Goal: Navigation & Orientation: Find specific page/section

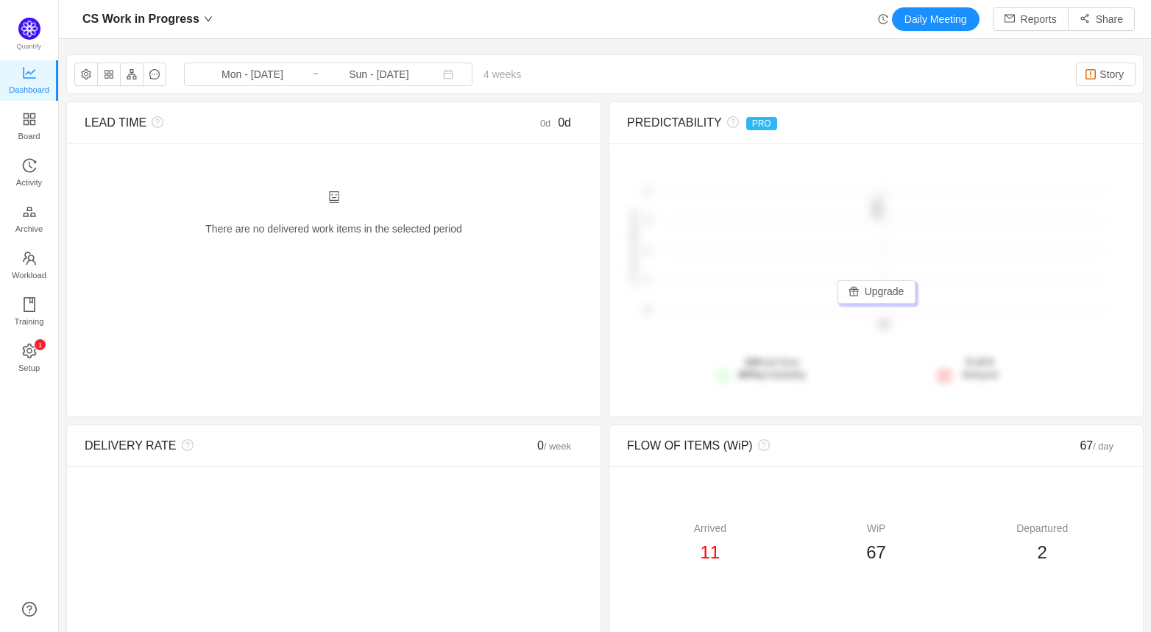
click at [473, 77] on span "4 weeks 0 items" at bounding box center [503, 74] width 60 height 12
click at [35, 119] on icon "icon: appstore" at bounding box center [29, 119] width 15 height 15
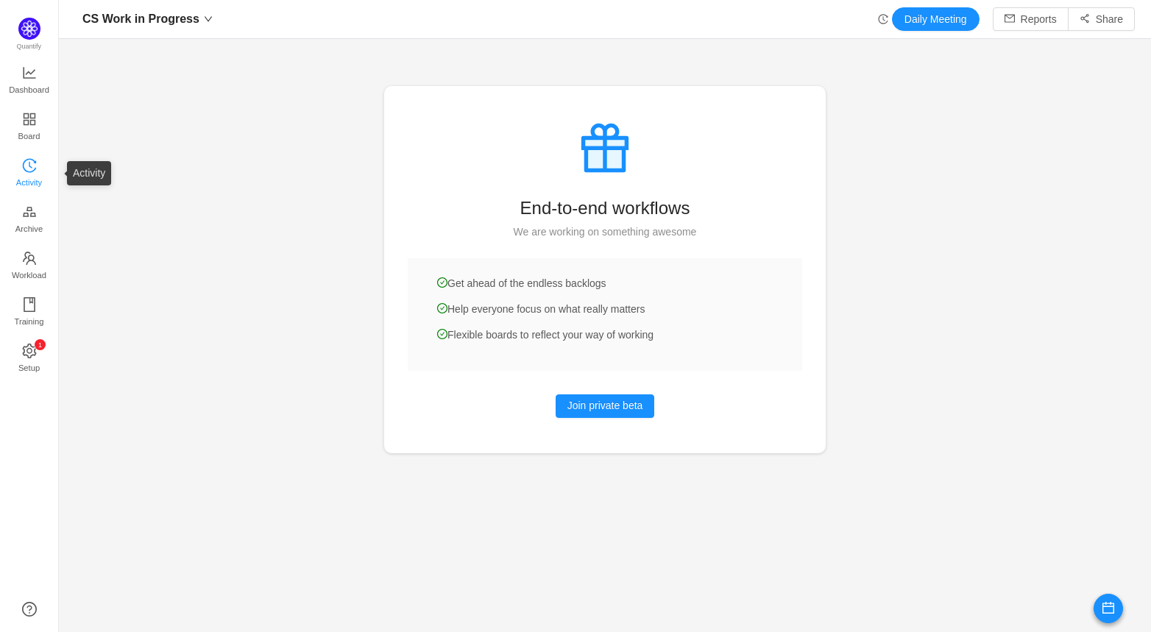
click at [29, 183] on span "Activity" at bounding box center [29, 182] width 26 height 29
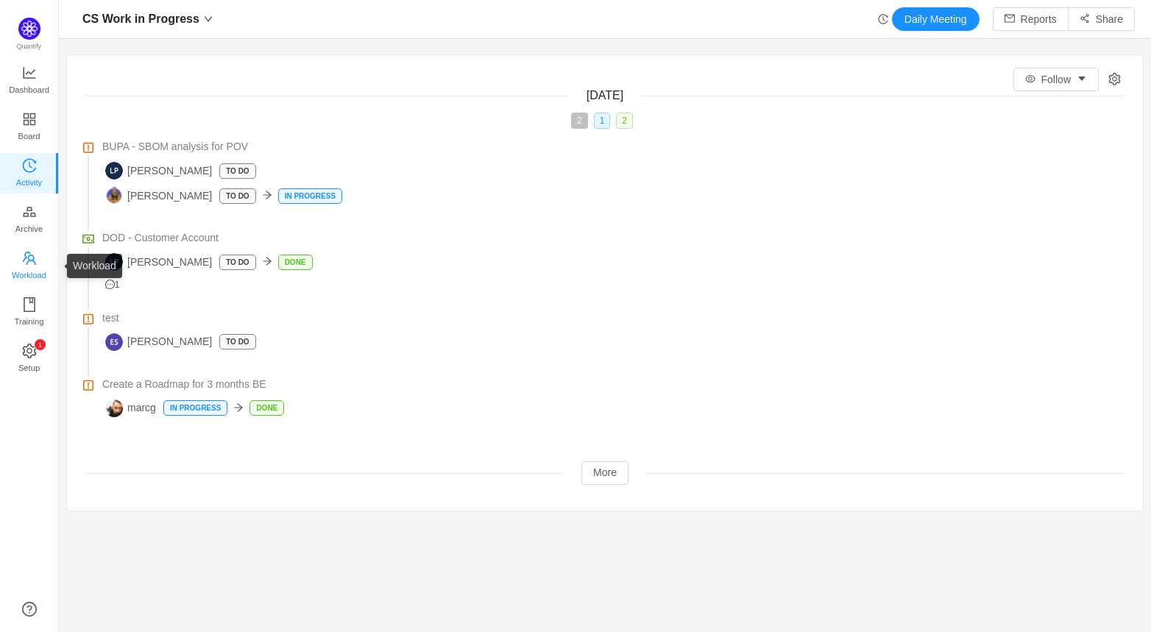
click at [29, 272] on span "Workload" at bounding box center [29, 275] width 35 height 29
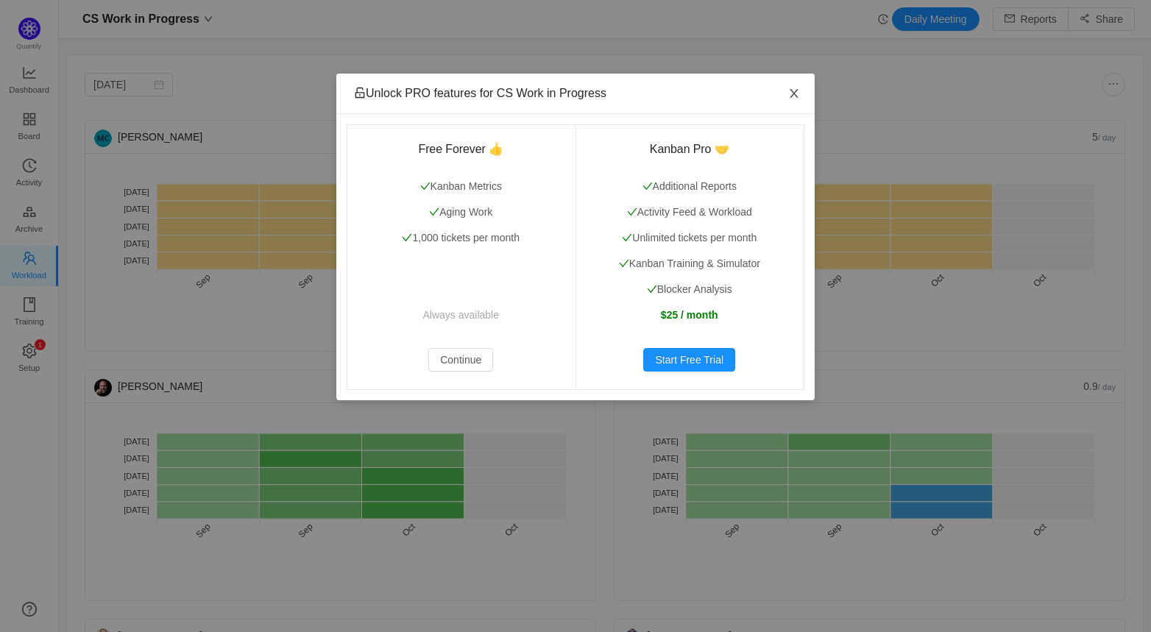
click at [791, 93] on icon "icon: close" at bounding box center [794, 94] width 12 height 12
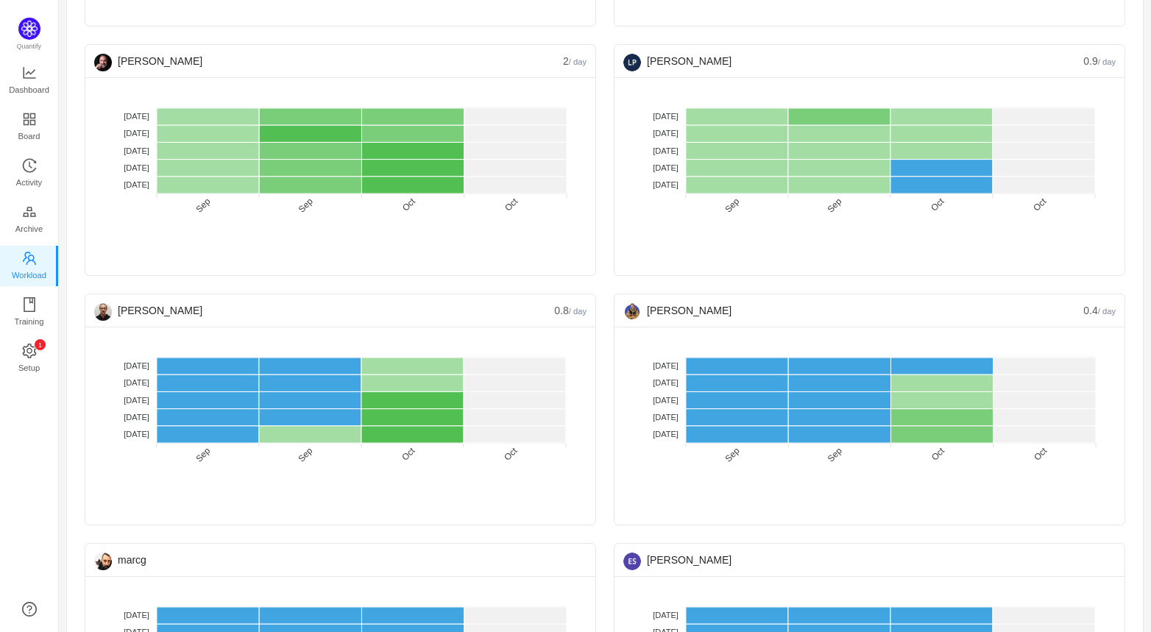
scroll to position [342, 0]
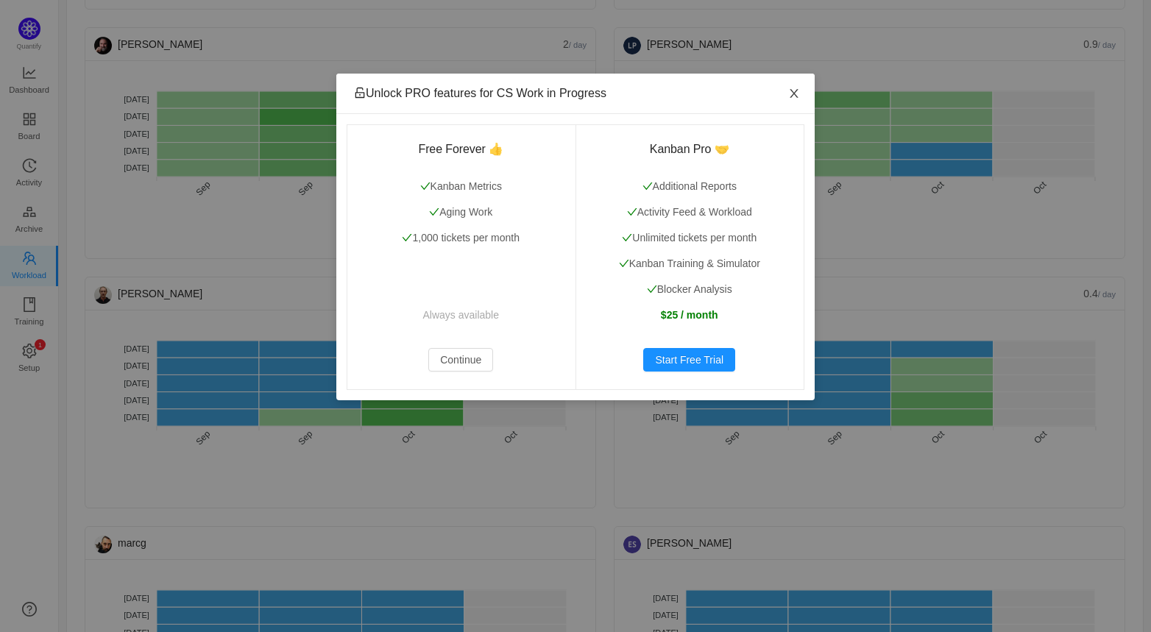
click at [800, 94] on span "Close" at bounding box center [794, 94] width 41 height 41
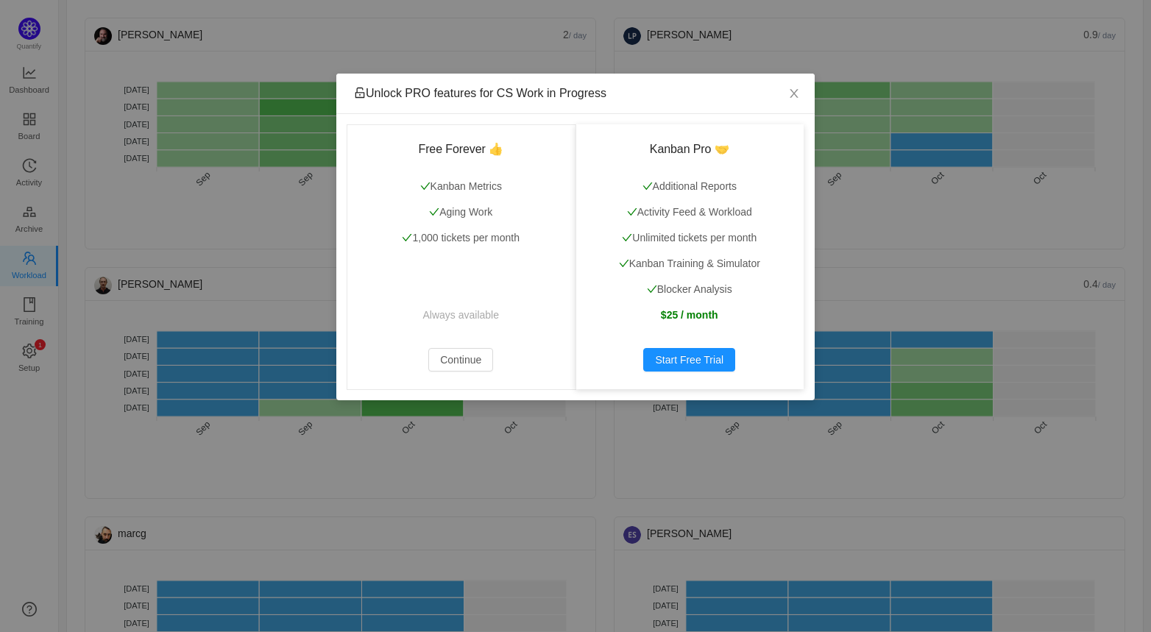
scroll to position [367, 0]
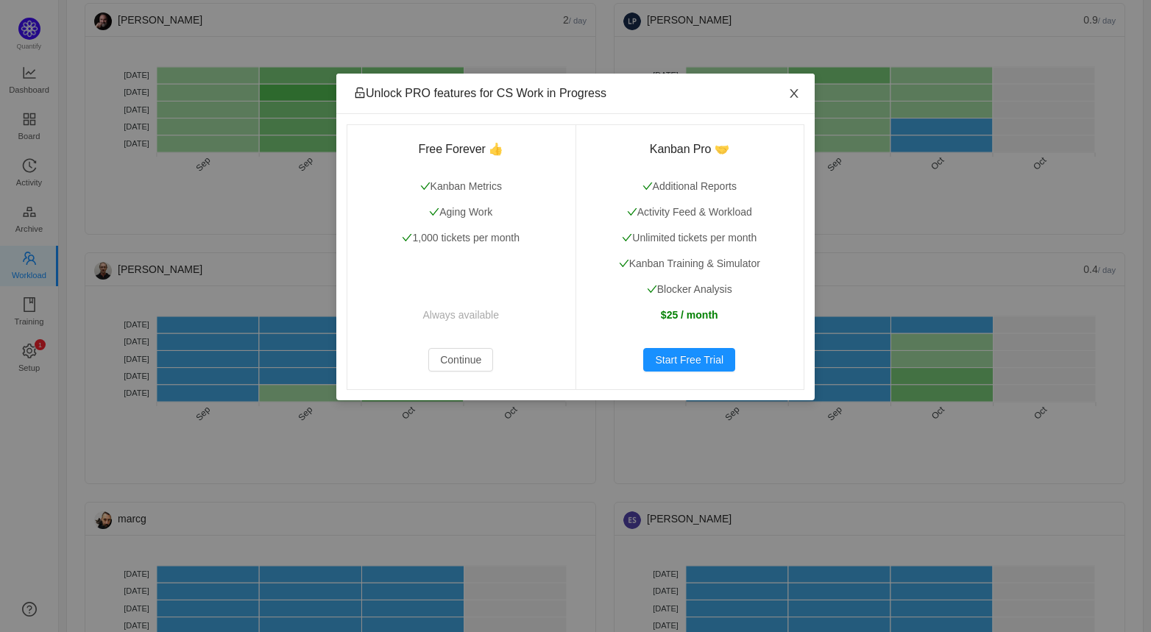
click at [795, 90] on icon "icon: close" at bounding box center [794, 94] width 12 height 12
click at [791, 92] on icon "icon: close" at bounding box center [794, 94] width 12 height 12
click at [800, 94] on span "Close" at bounding box center [794, 94] width 41 height 41
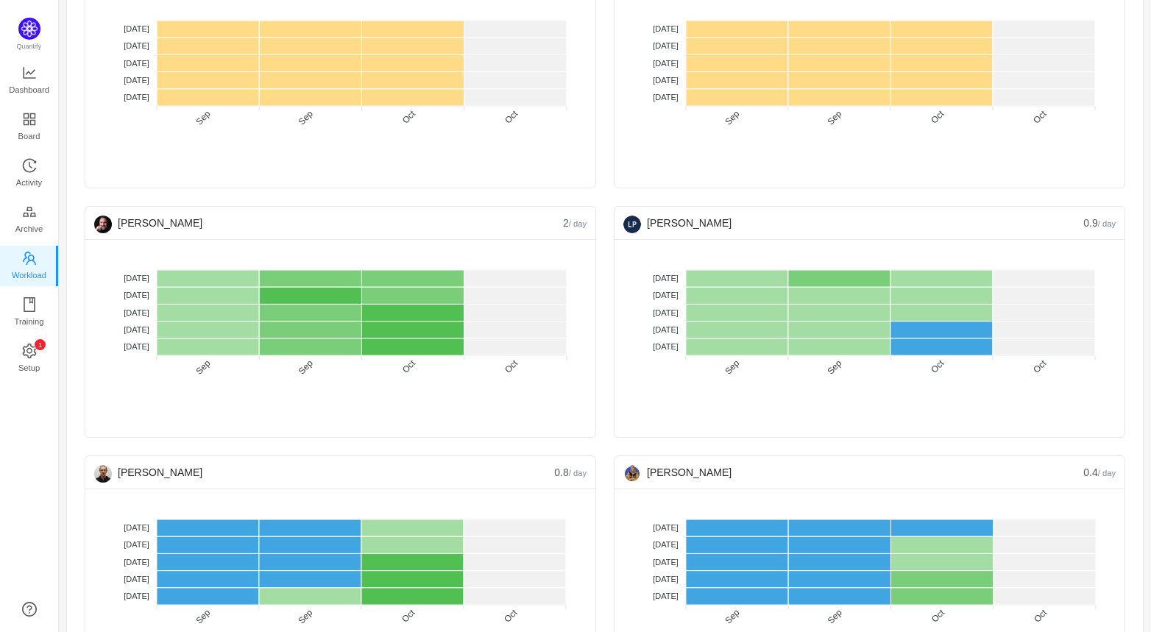
scroll to position [0, 0]
